Goal: Find specific page/section: Find specific page/section

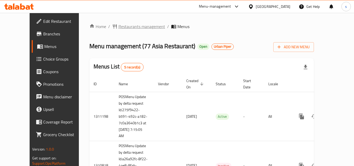
click at [120, 28] on span "Restaurants management" at bounding box center [141, 26] width 47 height 6
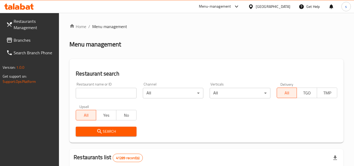
click at [96, 87] on div "Restaurant name or ID Restaurant name or ID" at bounding box center [106, 90] width 60 height 16
click at [97, 92] on input "search" at bounding box center [106, 93] width 60 height 10
paste input "664075"
type input "664075"
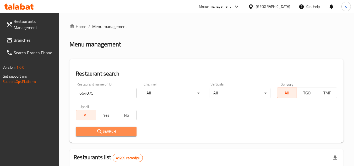
click at [103, 129] on span "Search" at bounding box center [106, 131] width 52 height 7
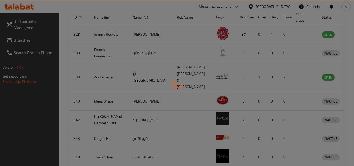
scroll to position [63, 0]
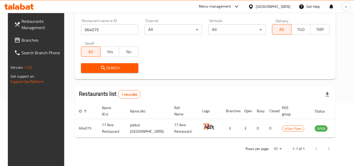
click at [273, 5] on div "[GEOGRAPHIC_DATA]" at bounding box center [273, 7] width 35 height 6
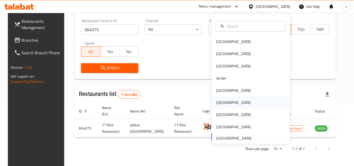
click at [219, 103] on div "[GEOGRAPHIC_DATA]" at bounding box center [233, 102] width 35 height 6
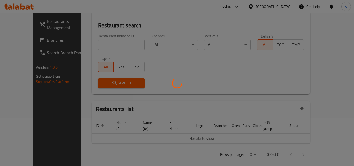
scroll to position [63, 0]
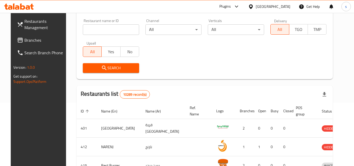
click at [29, 43] on span "Branches" at bounding box center [44, 40] width 41 height 6
